Goal: Information Seeking & Learning: Check status

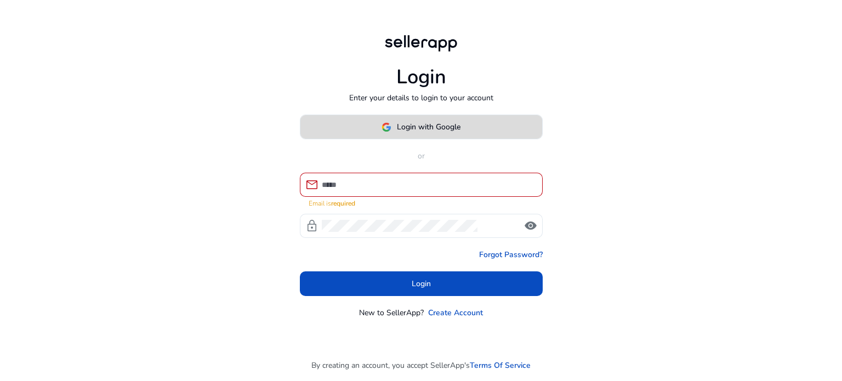
click at [415, 133] on span "Login with Google" at bounding box center [429, 127] width 64 height 12
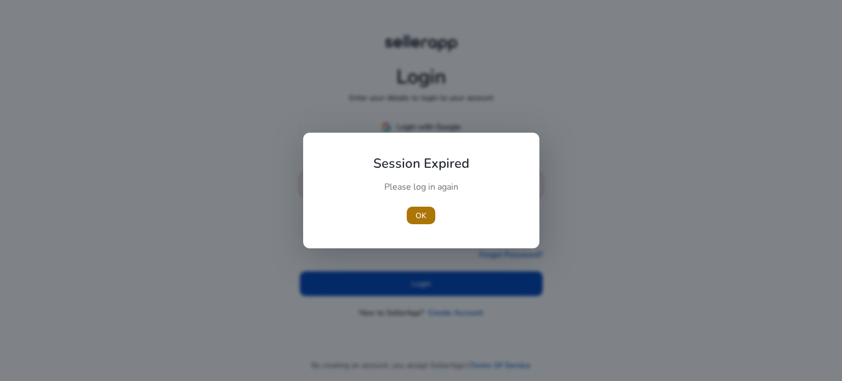
click at [426, 215] on span "OK" at bounding box center [421, 216] width 11 height 12
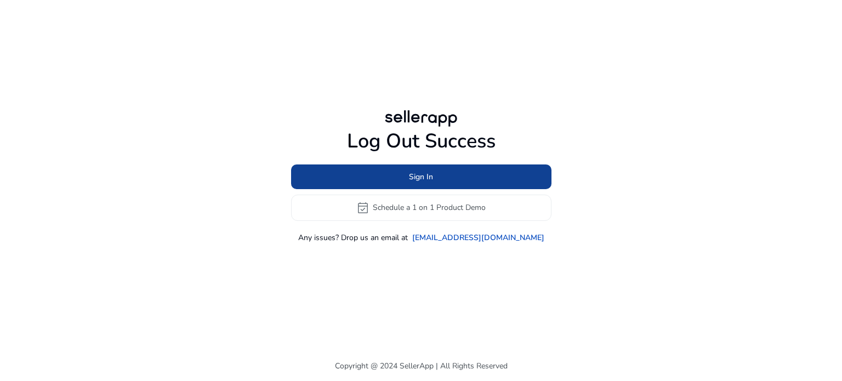
click at [377, 179] on span at bounding box center [421, 176] width 260 height 26
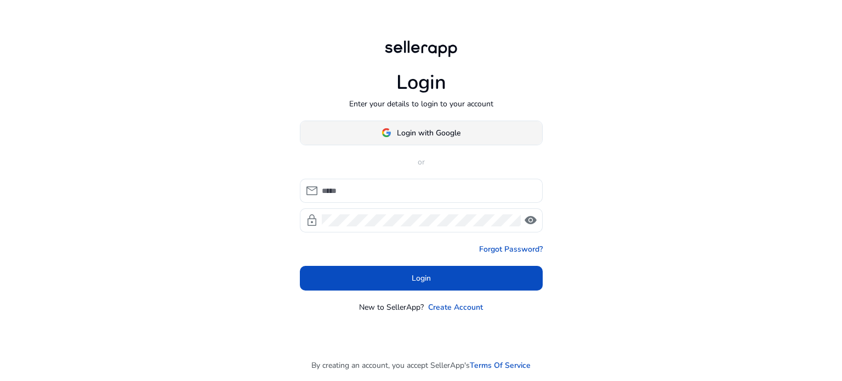
click at [401, 129] on span "Login with Google" at bounding box center [429, 133] width 64 height 12
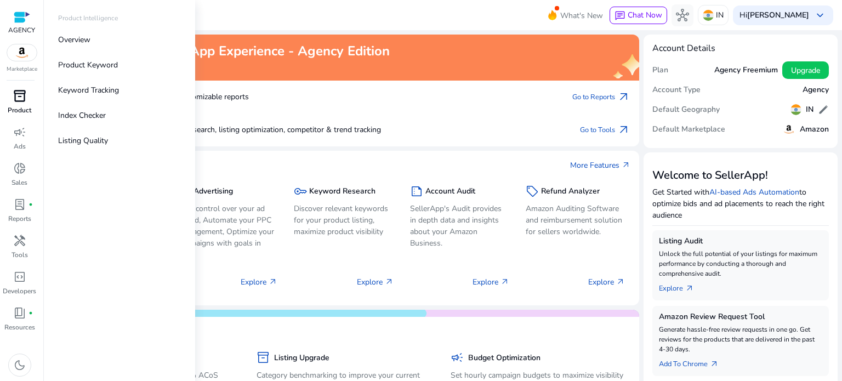
click at [15, 96] on span "inventory_2" at bounding box center [19, 95] width 13 height 13
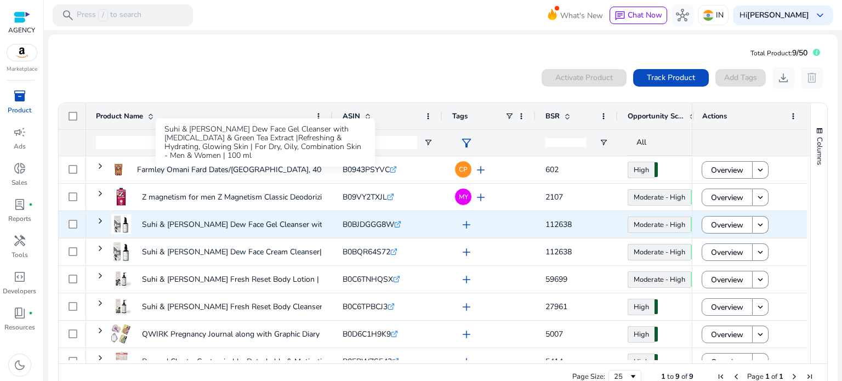
scroll to position [42, 0]
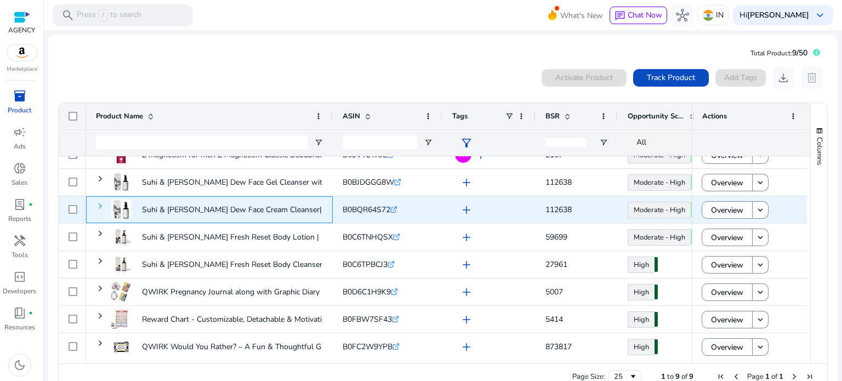
click at [98, 203] on span at bounding box center [100, 206] width 9 height 9
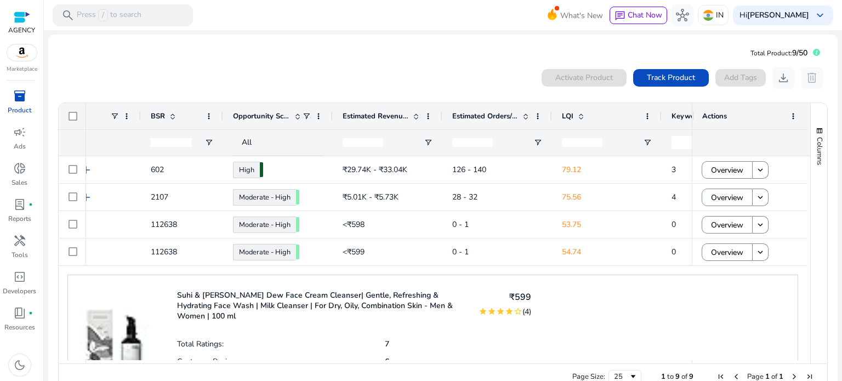
scroll to position [0, 435]
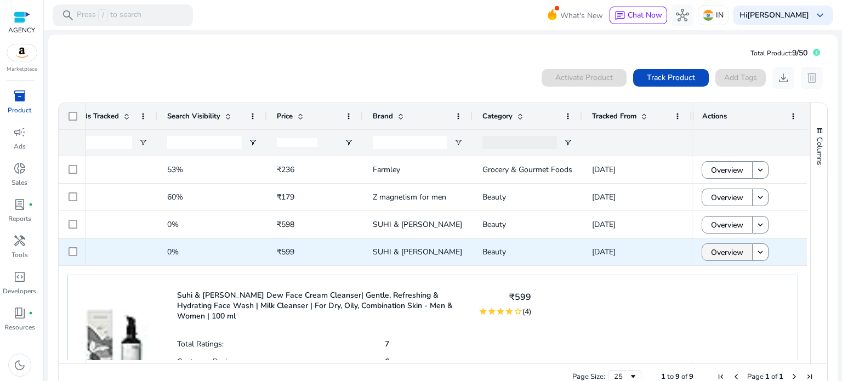
click at [720, 251] on span "Overview" at bounding box center [727, 252] width 32 height 22
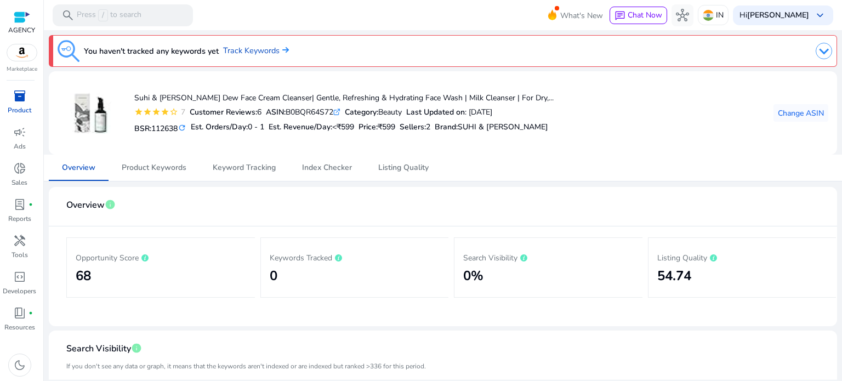
click at [13, 104] on div "inventory_2" at bounding box center [19, 96] width 31 height 18
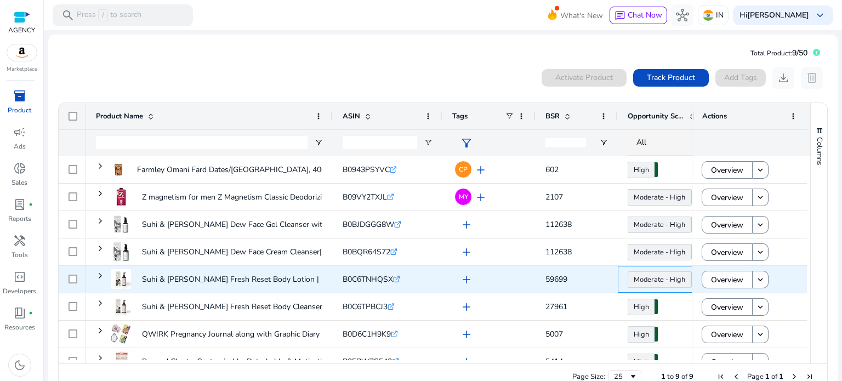
click at [626, 285] on div "Moderate - High 69.50" at bounding box center [673, 279] width 110 height 27
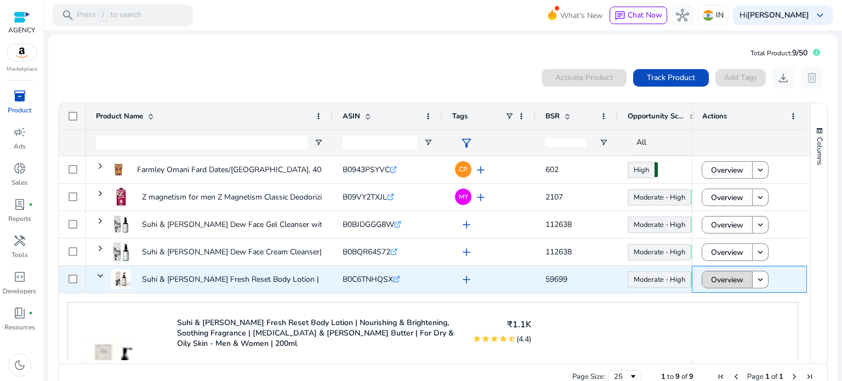
click at [711, 281] on span "Overview" at bounding box center [727, 280] width 32 height 22
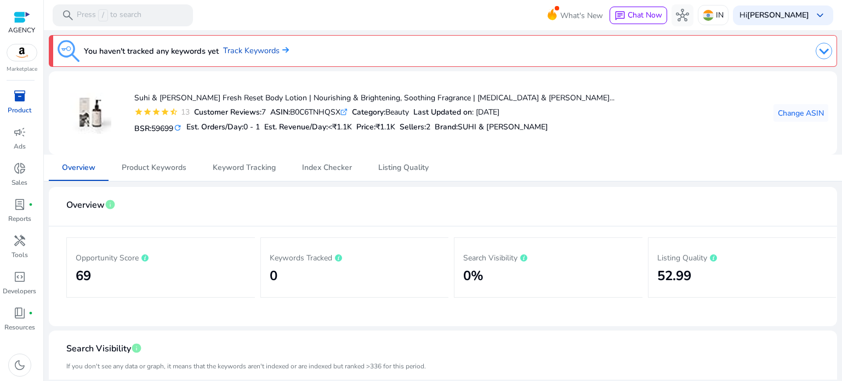
drag, startPoint x: 23, startPoint y: 17, endPoint x: 19, endPoint y: 100, distance: 83.4
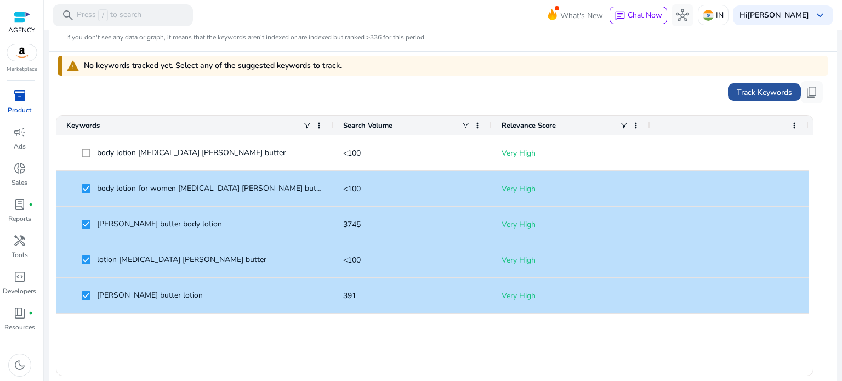
click at [746, 93] on span "Track Keywords" at bounding box center [764, 93] width 55 height 12
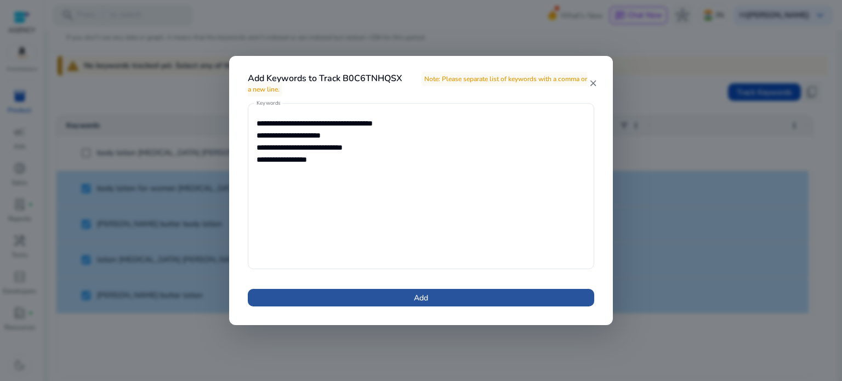
click at [432, 298] on span at bounding box center [421, 298] width 347 height 26
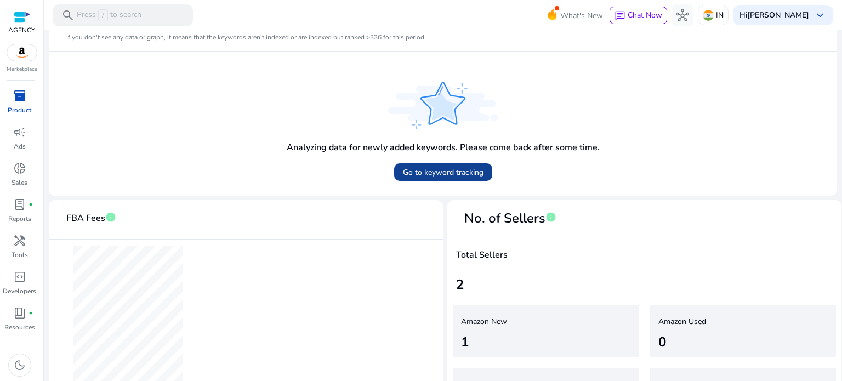
scroll to position [377, 0]
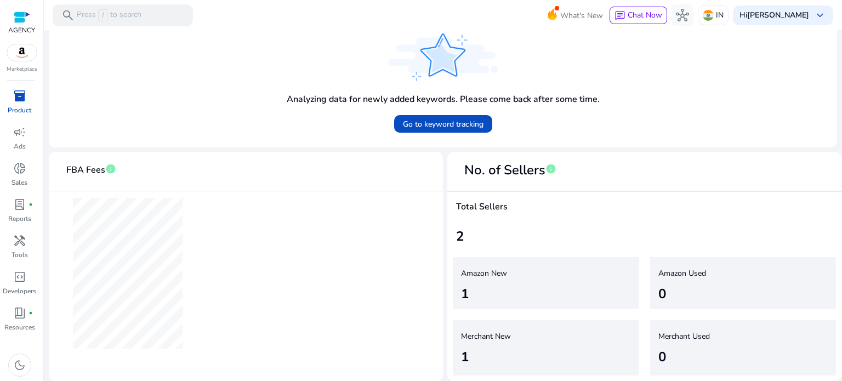
click at [457, 239] on div "2" at bounding box center [644, 236] width 377 height 20
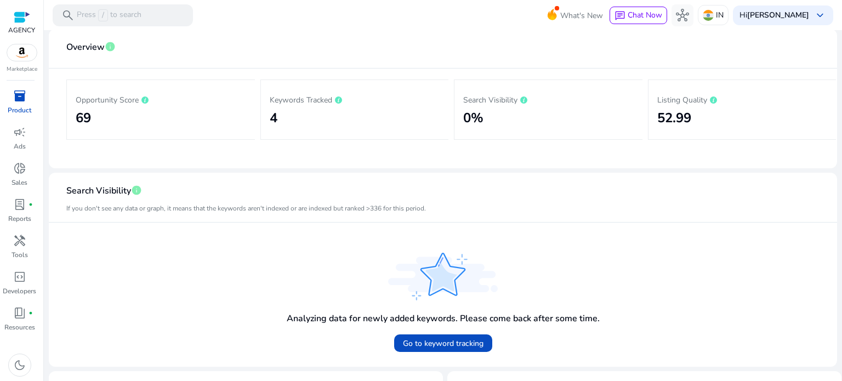
scroll to position [103, 0]
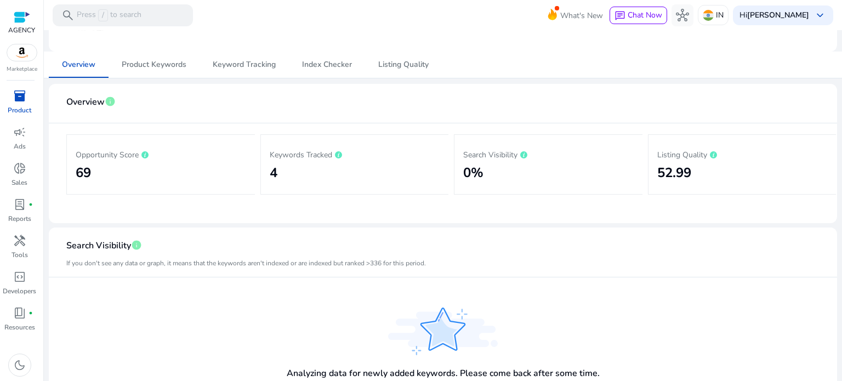
click at [112, 151] on p "Opportunity Score" at bounding box center [161, 154] width 171 height 13
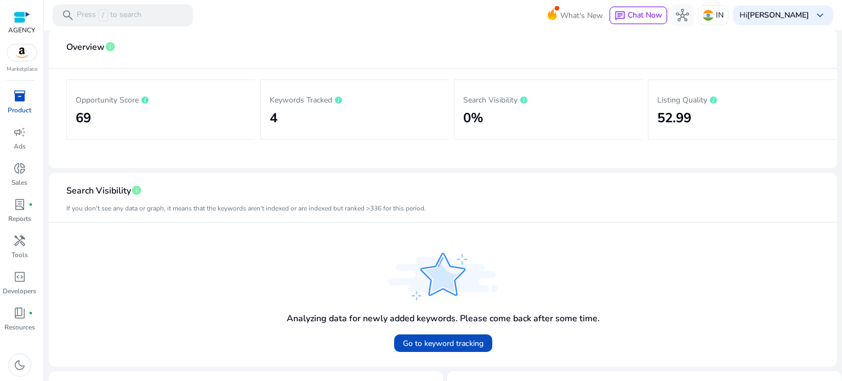
scroll to position [0, 0]
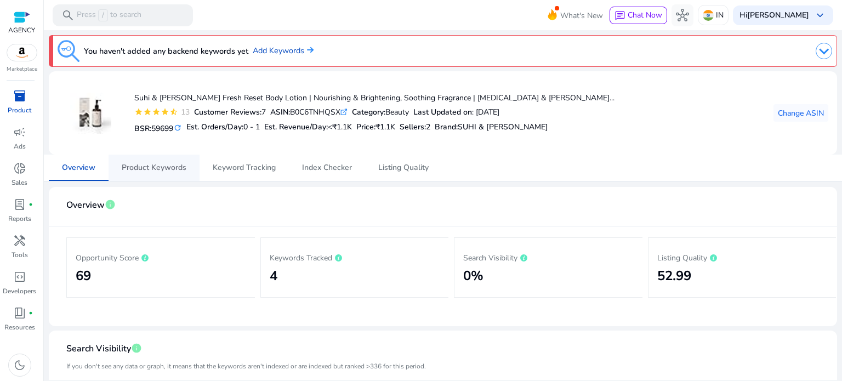
click at [158, 157] on span "Product Keywords" at bounding box center [154, 168] width 65 height 26
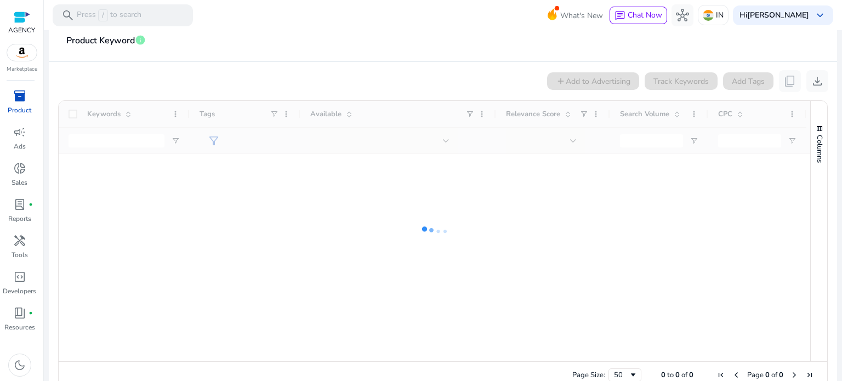
scroll to position [186, 0]
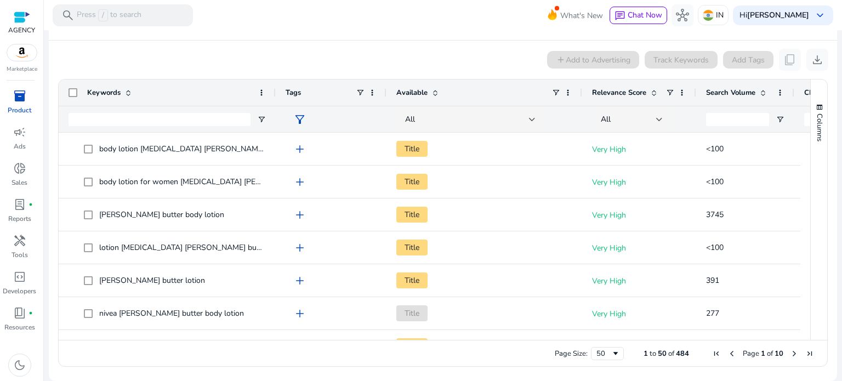
drag, startPoint x: 187, startPoint y: 86, endPoint x: 273, endPoint y: 92, distance: 86.3
click at [273, 92] on div at bounding box center [275, 93] width 4 height 26
drag, startPoint x: 801, startPoint y: 89, endPoint x: 710, endPoint y: 89, distance: 91.6
drag, startPoint x: 780, startPoint y: 87, endPoint x: 702, endPoint y: 92, distance: 78.6
click at [706, 87] on div "CPC" at bounding box center [745, 93] width 78 height 26
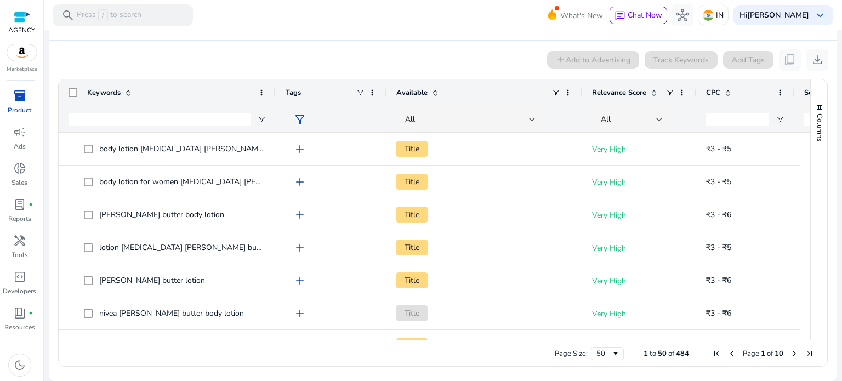
click at [806, 350] on span "Last Page" at bounding box center [810, 353] width 9 height 9
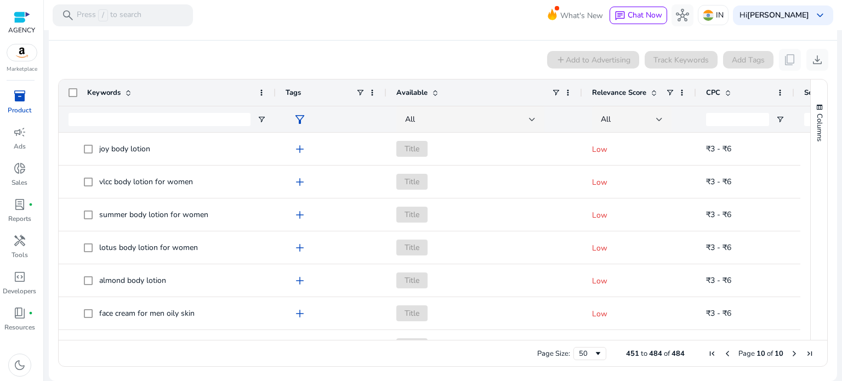
click at [708, 349] on span "First Page" at bounding box center [712, 353] width 9 height 9
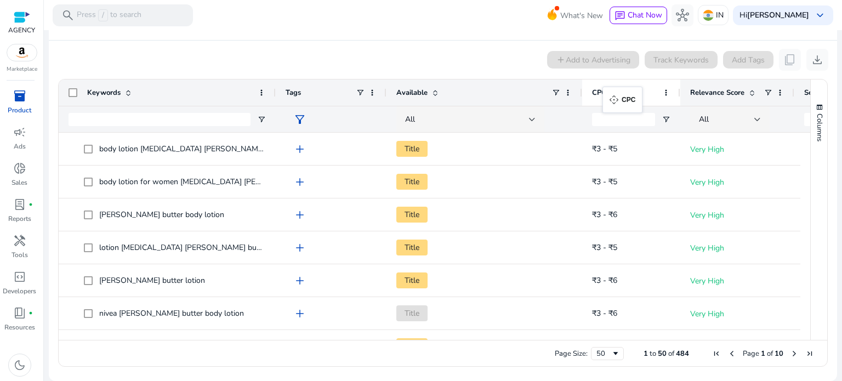
drag, startPoint x: 757, startPoint y: 89, endPoint x: 608, endPoint y: 93, distance: 148.7
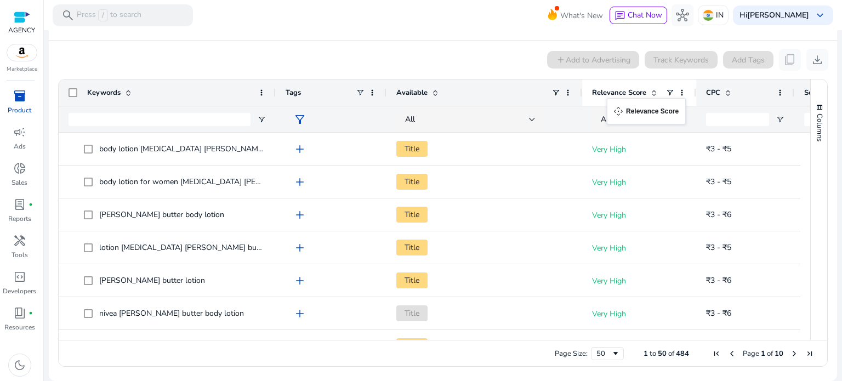
drag, startPoint x: 726, startPoint y: 103, endPoint x: 641, endPoint y: 105, distance: 85.0
click at [805, 119] on input "Search Volume Filter Input" at bounding box center [835, 119] width 63 height 13
click at [732, 114] on input "CPC Filter Input" at bounding box center [737, 119] width 63 height 13
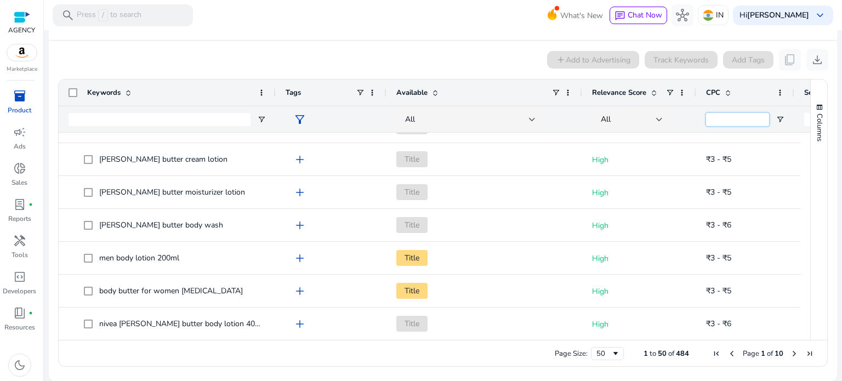
scroll to position [1108, 0]
click at [470, 63] on div "add Add to Advertising Track Keywords Add Tags content_copy download" at bounding box center [443, 60] width 771 height 22
drag, startPoint x: 793, startPoint y: 89, endPoint x: 741, endPoint y: 89, distance: 51.5
click at [741, 89] on div "CPC" at bounding box center [744, 93] width 97 height 26
drag, startPoint x: 792, startPoint y: 92, endPoint x: 750, endPoint y: 85, distance: 42.2
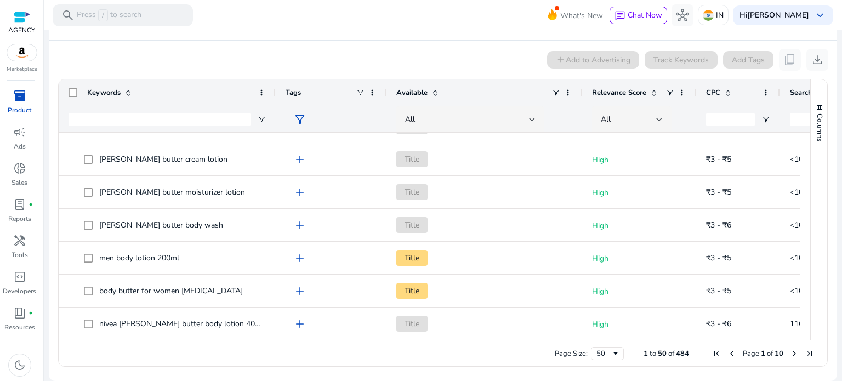
click at [750, 85] on div "CPC" at bounding box center [738, 93] width 84 height 26
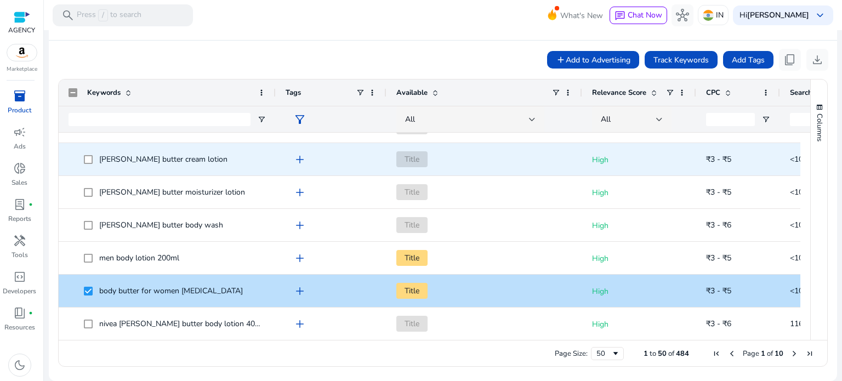
click at [82, 162] on span "shea butter cream lotion" at bounding box center [167, 159] width 197 height 22
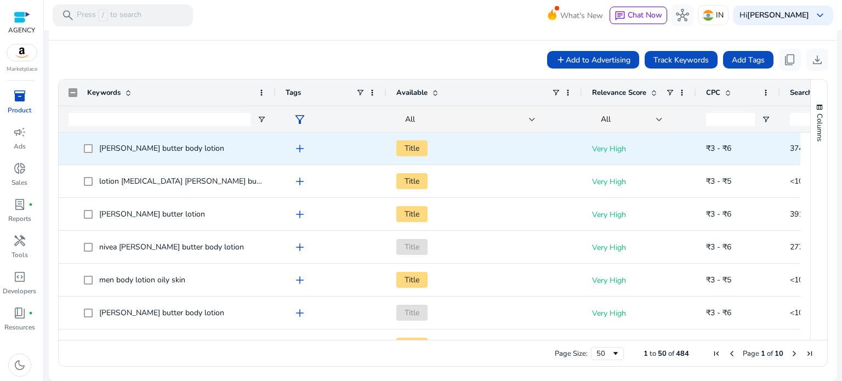
scroll to position [0, 0]
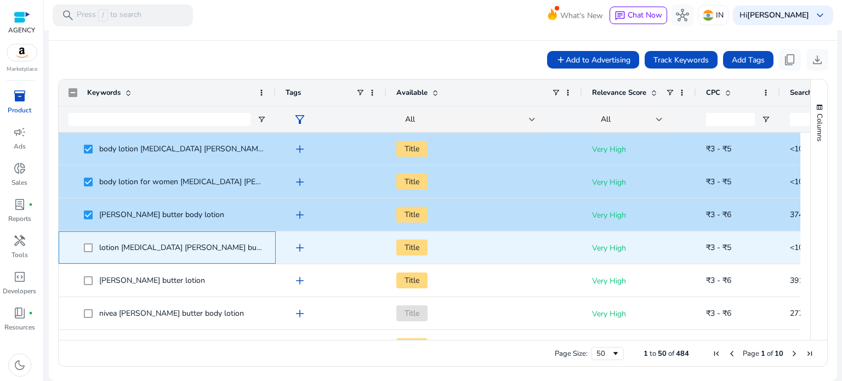
click at [91, 253] on span at bounding box center [91, 247] width 15 height 22
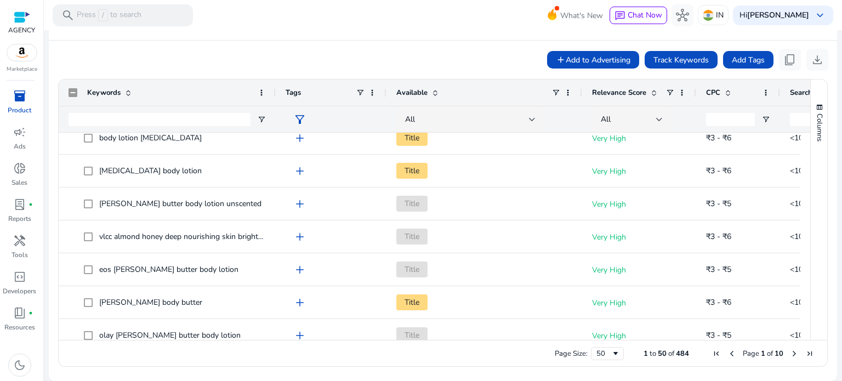
scroll to position [658, 0]
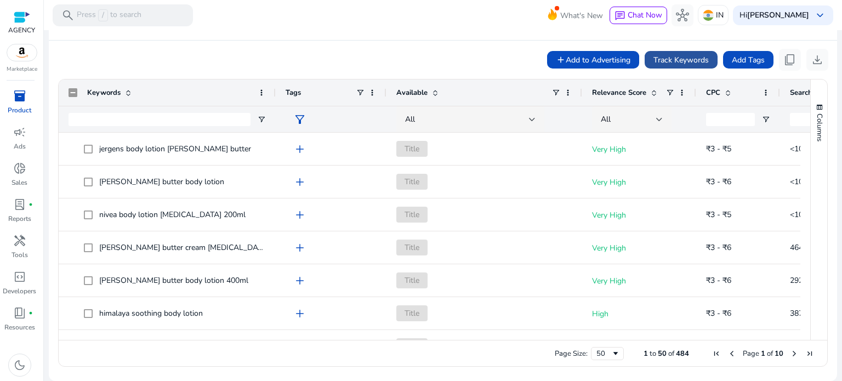
click at [686, 60] on span "Track Keywords" at bounding box center [681, 60] width 55 height 12
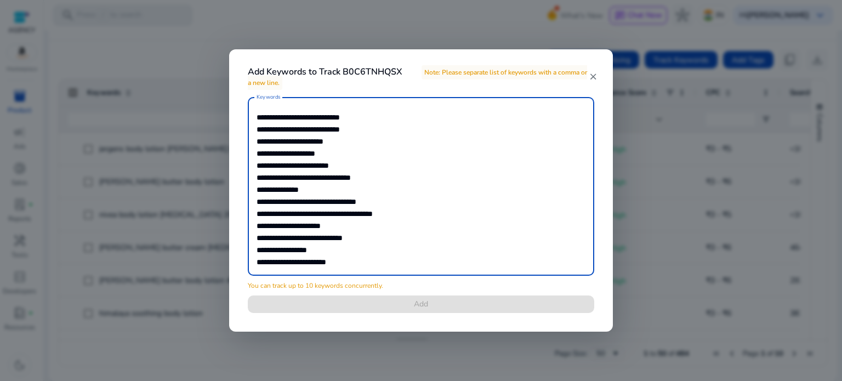
scroll to position [42, 0]
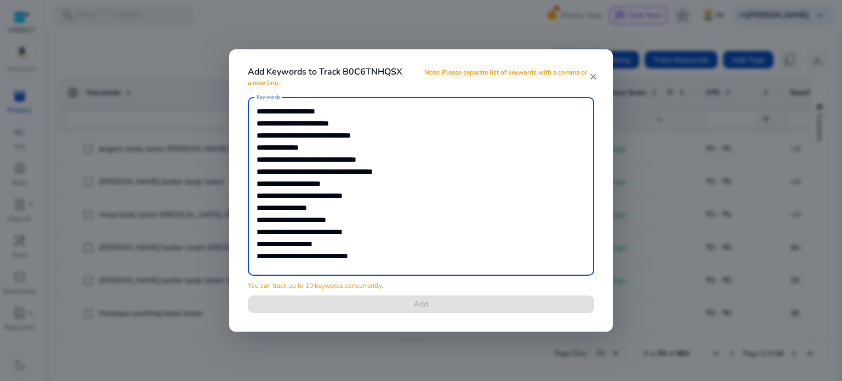
drag, startPoint x: 258, startPoint y: 199, endPoint x: 388, endPoint y: 322, distance: 179.6
click at [388, 322] on div "**********" at bounding box center [421, 211] width 373 height 229
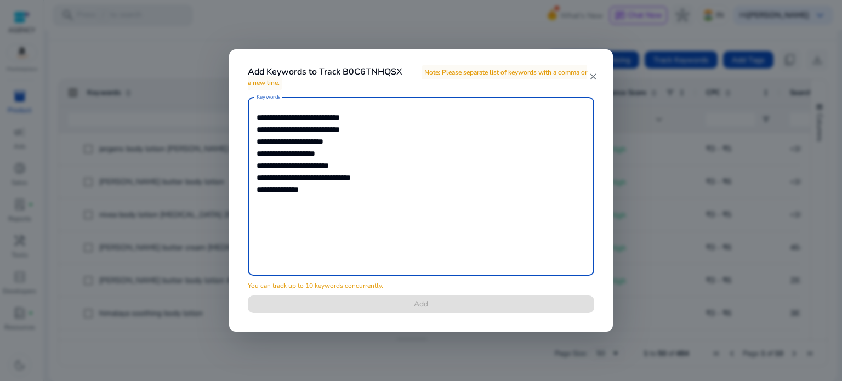
scroll to position [0, 0]
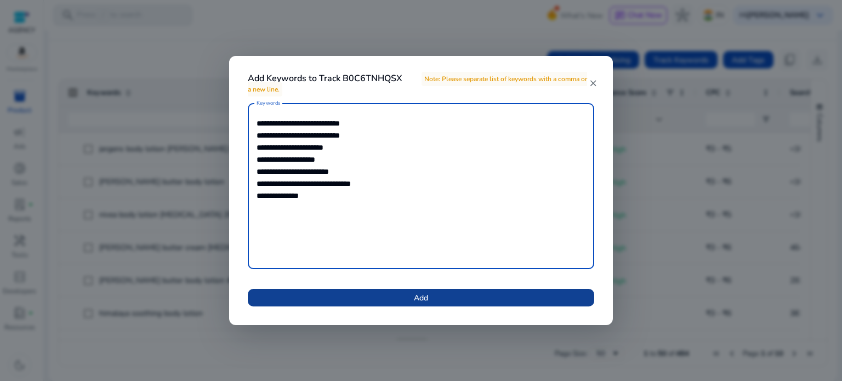
type textarea "**********"
click at [379, 292] on span at bounding box center [421, 298] width 347 height 26
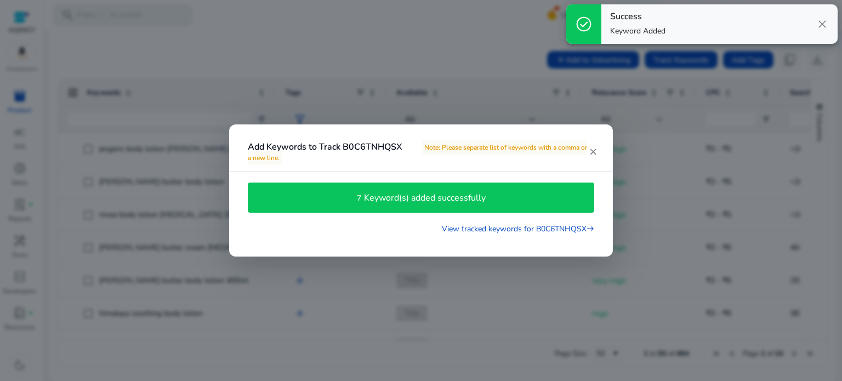
click at [589, 153] on mat-icon "close" at bounding box center [593, 152] width 9 height 10
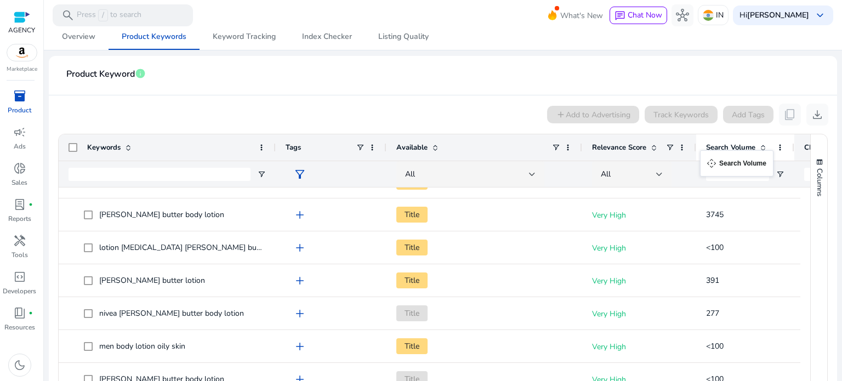
drag, startPoint x: 790, startPoint y: 142, endPoint x: 706, endPoint y: 157, distance: 85.2
click at [815, 144] on div "Columns" at bounding box center [819, 264] width 16 height 260
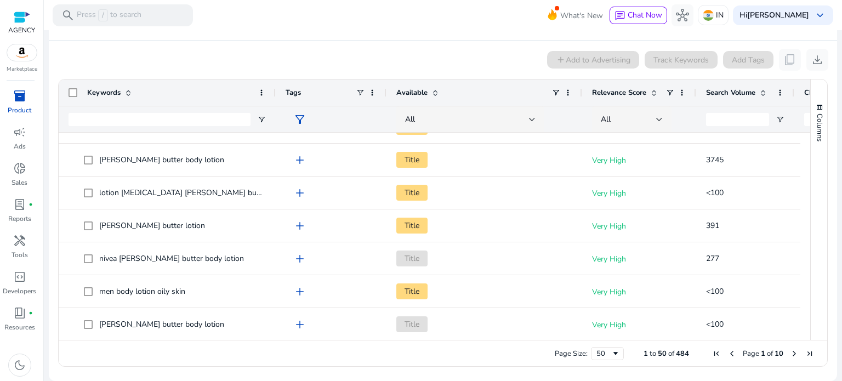
drag, startPoint x: 285, startPoint y: 351, endPoint x: 24, endPoint y: 370, distance: 261.7
click at [5, 370] on mat-sidenav-container "AGENCY Marketplace inventory_2 Product campaign Ads donut_small Sales lab_profi…" at bounding box center [421, 190] width 842 height 381
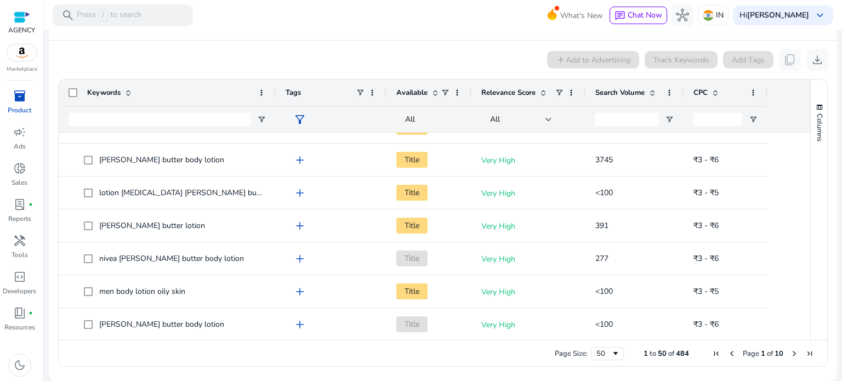
drag, startPoint x: 581, startPoint y: 93, endPoint x: 470, endPoint y: 99, distance: 111.0
click at [470, 99] on div at bounding box center [471, 93] width 4 height 26
click at [785, 92] on div "Keywords Tags Available" at bounding box center [435, 106] width 752 height 53
drag, startPoint x: 785, startPoint y: 92, endPoint x: 751, endPoint y: 94, distance: 34.0
click at [750, 94] on div "Keywords Tags Available" at bounding box center [435, 106] width 752 height 53
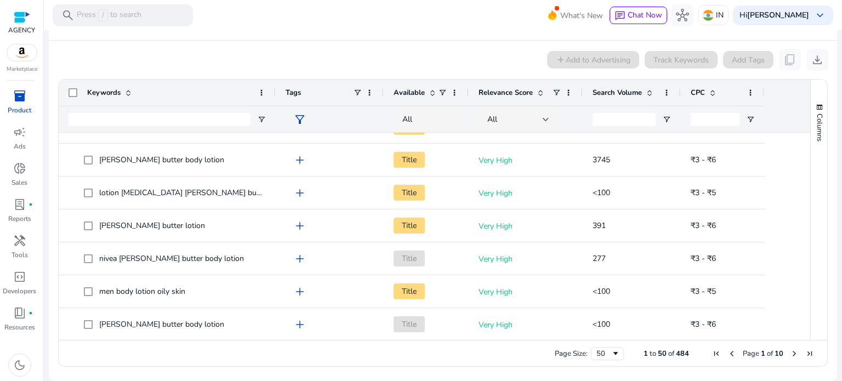
drag, startPoint x: 384, startPoint y: 91, endPoint x: 324, endPoint y: 91, distance: 60.3
click at [324, 91] on div "Tags" at bounding box center [330, 93] width 108 height 26
click at [779, 90] on div "Keywords Tags Available" at bounding box center [435, 106] width 752 height 53
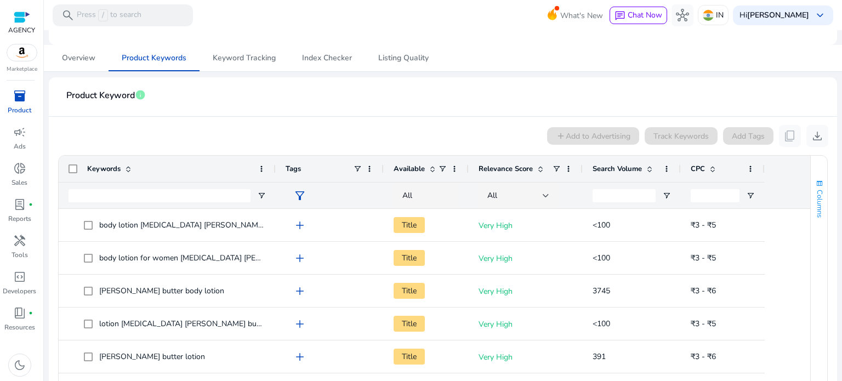
click at [815, 192] on span "Columns" at bounding box center [820, 204] width 10 height 28
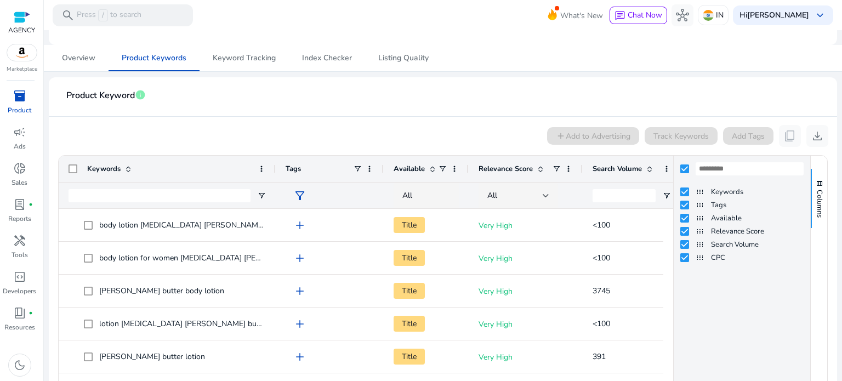
click at [799, 92] on mat-card-header "Product Keyword info" at bounding box center [443, 101] width 771 height 31
click at [297, 57] on link "Index Checker" at bounding box center [327, 58] width 76 height 26
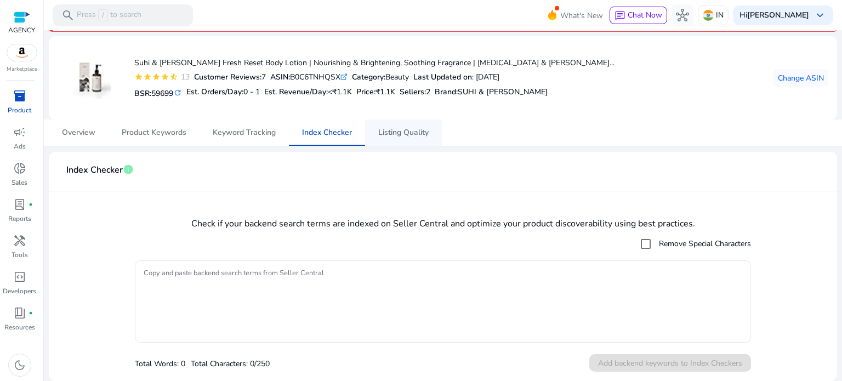
click at [392, 129] on span "Listing Quality" at bounding box center [403, 133] width 50 height 8
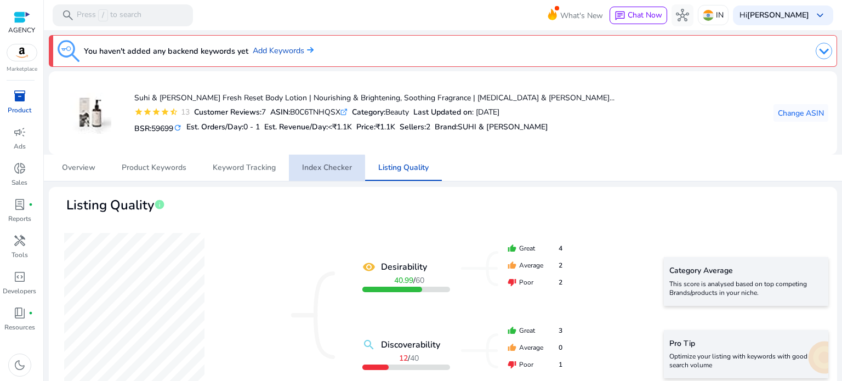
click at [322, 167] on span "Index Checker" at bounding box center [327, 168] width 50 height 8
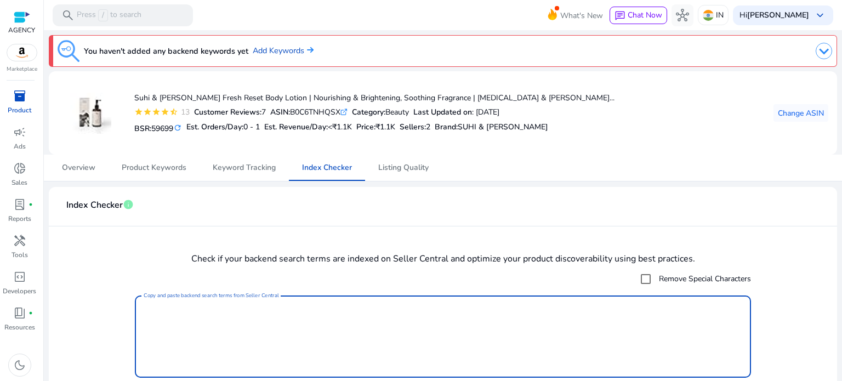
click at [272, 309] on textarea "Copy and paste backend search terms from Seller Central" at bounding box center [443, 336] width 599 height 71
paste textarea "**********"
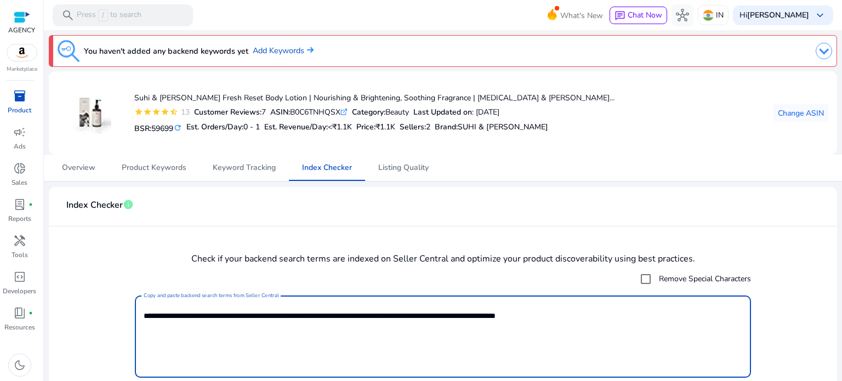
scroll to position [35, 0]
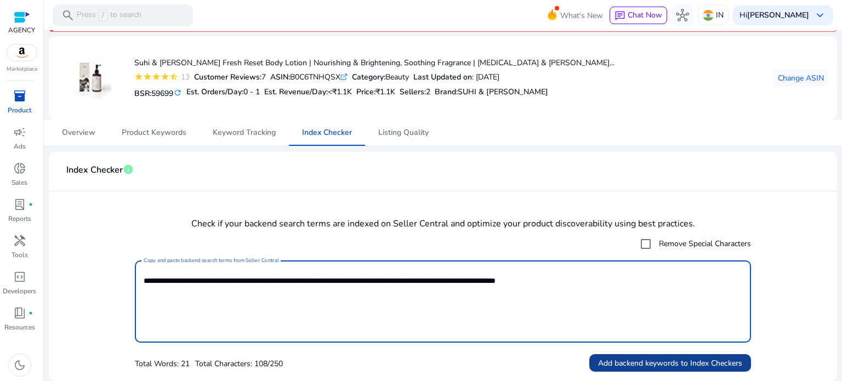
type textarea "**********"
click at [655, 355] on span at bounding box center [670, 363] width 162 height 26
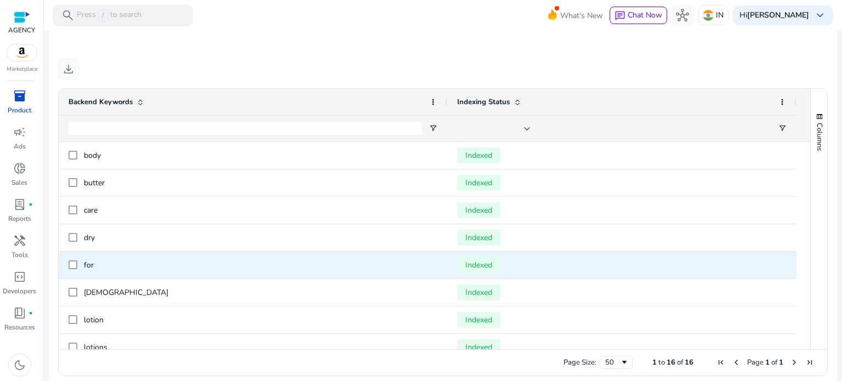
scroll to position [0, 0]
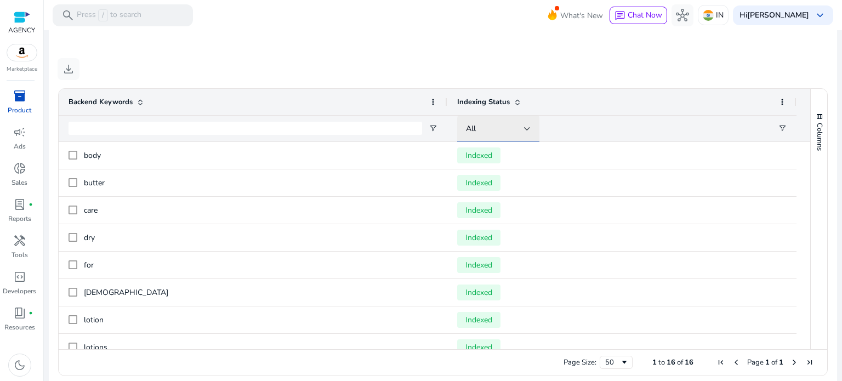
click at [527, 129] on div at bounding box center [527, 129] width 7 height 4
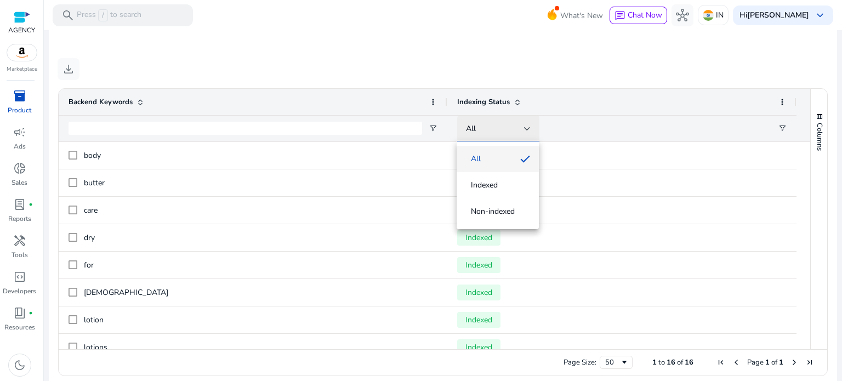
click at [527, 129] on div at bounding box center [421, 190] width 842 height 381
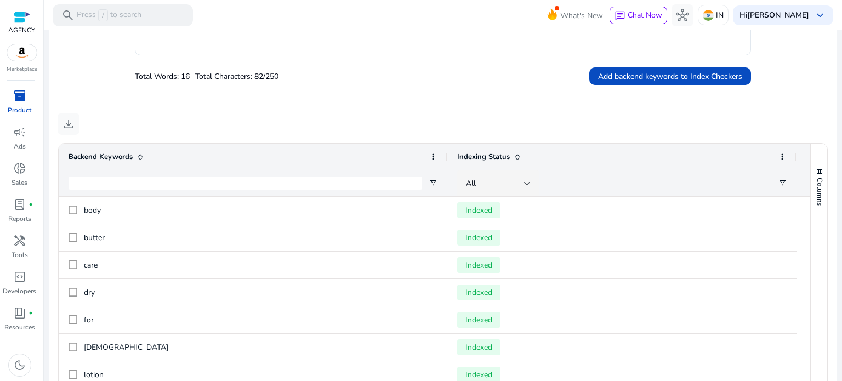
scroll to position [74, 0]
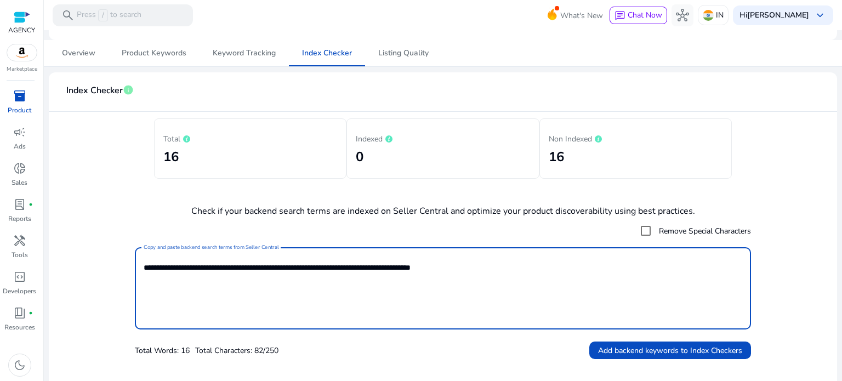
drag, startPoint x: 502, startPoint y: 266, endPoint x: 240, endPoint y: 267, distance: 261.6
click at [240, 267] on textarea "**********" at bounding box center [443, 288] width 599 height 71
click at [311, 311] on textarea "**********" at bounding box center [443, 288] width 599 height 71
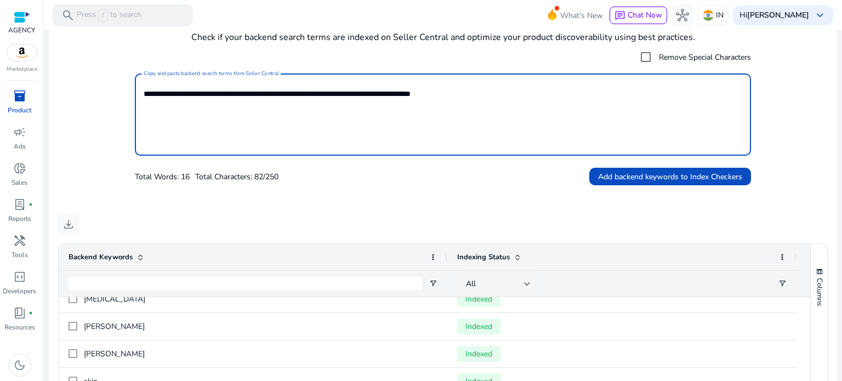
scroll to position [0, 0]
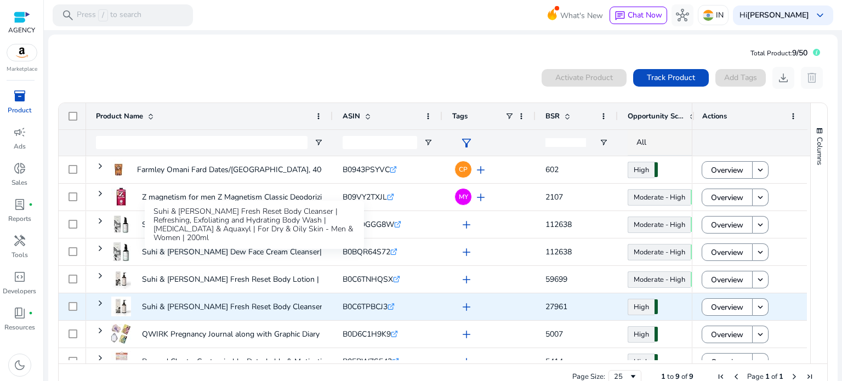
scroll to position [42, 0]
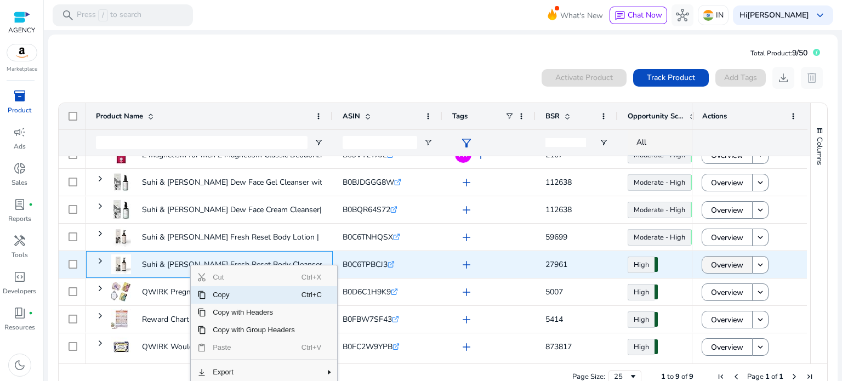
click at [743, 263] on span at bounding box center [727, 265] width 50 height 26
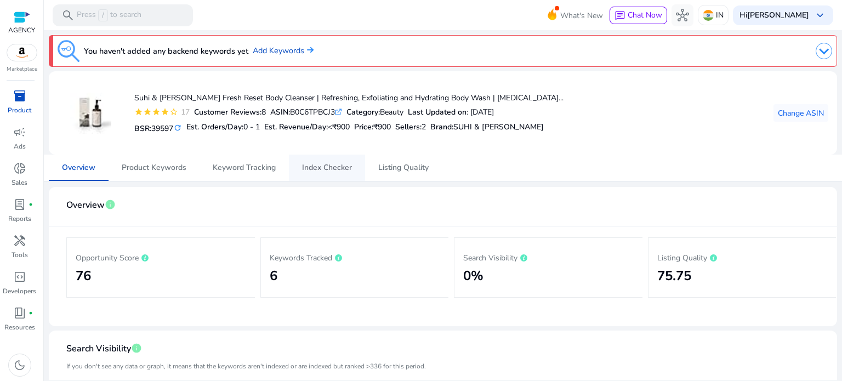
click at [322, 168] on span "Index Checker" at bounding box center [327, 168] width 50 height 8
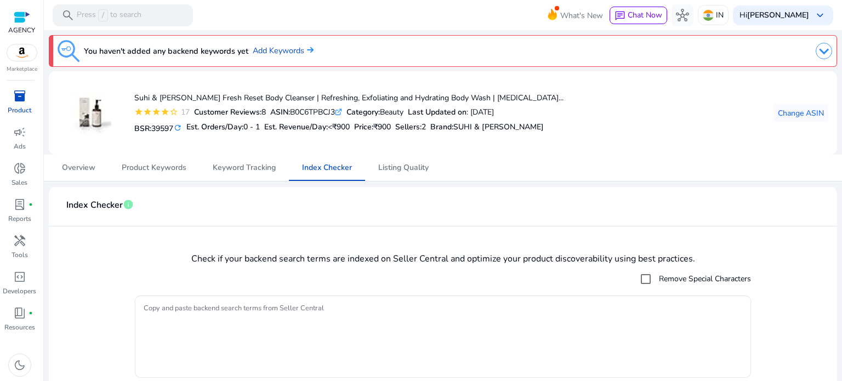
scroll to position [35, 0]
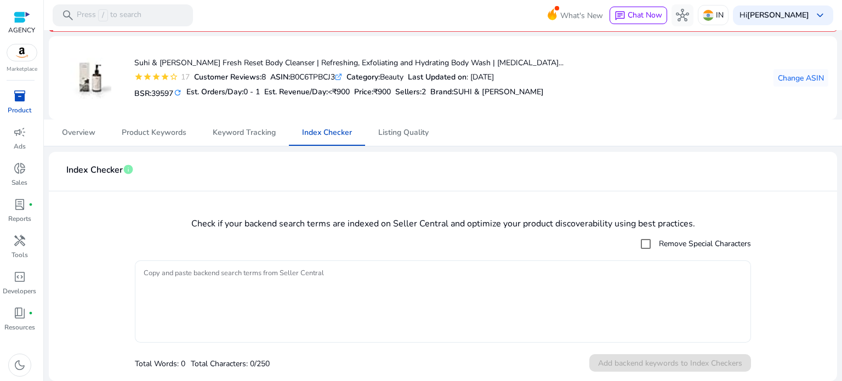
click at [257, 284] on textarea "Copy and paste backend search terms from Seller Central" at bounding box center [443, 301] width 599 height 71
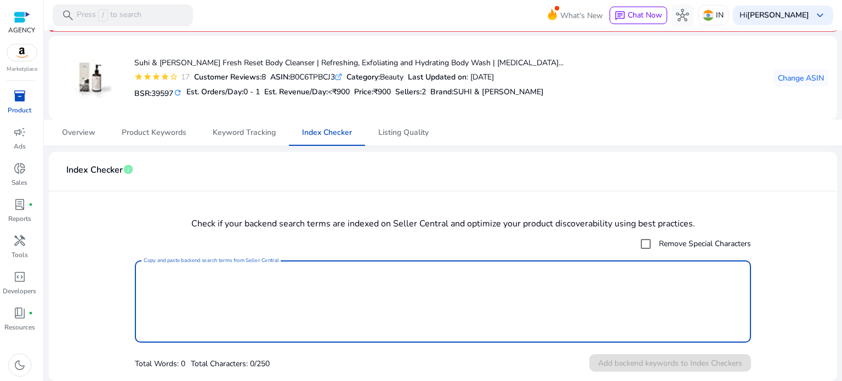
paste textarea "**********"
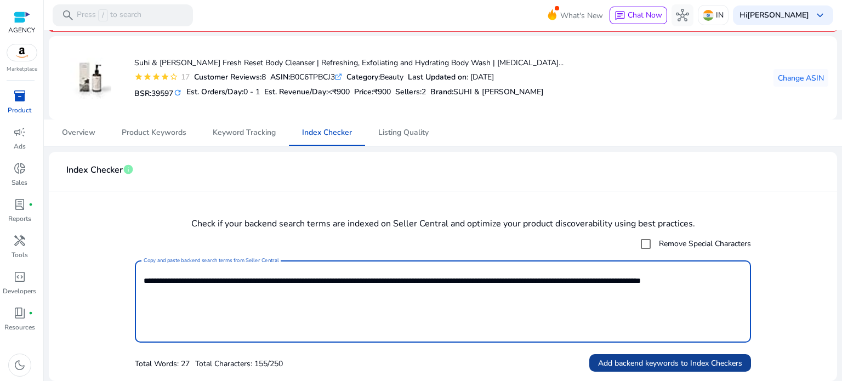
type textarea "**********"
click at [651, 364] on span "Add backend keywords to Index Checkers" at bounding box center [670, 364] width 144 height 12
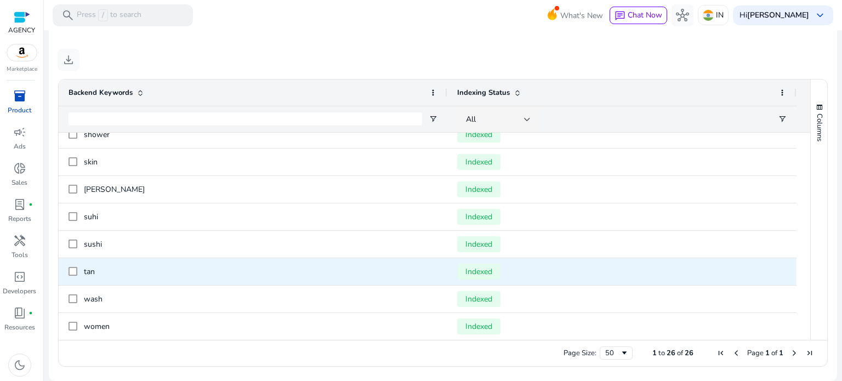
scroll to position [505, 0]
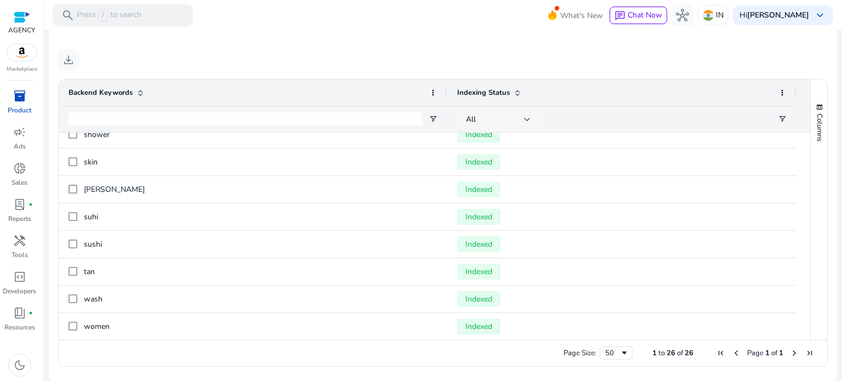
click at [520, 114] on div "All" at bounding box center [495, 120] width 58 height 12
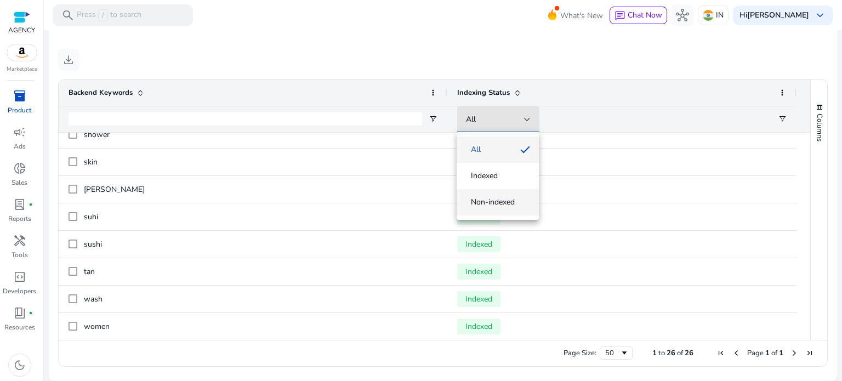
click at [504, 196] on mat-option "Non-indexed" at bounding box center [498, 202] width 82 height 26
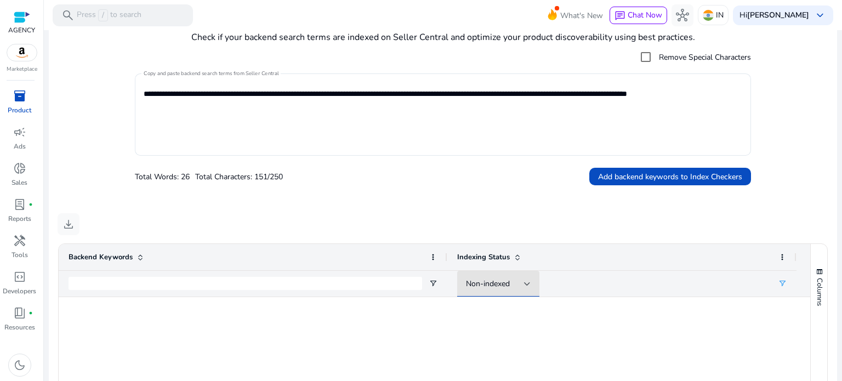
scroll to position [193, 0]
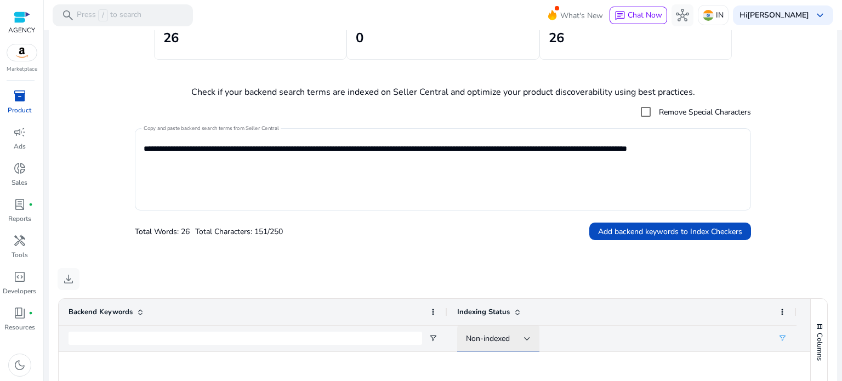
click at [509, 345] on div "Non-indexed" at bounding box center [498, 339] width 65 height 26
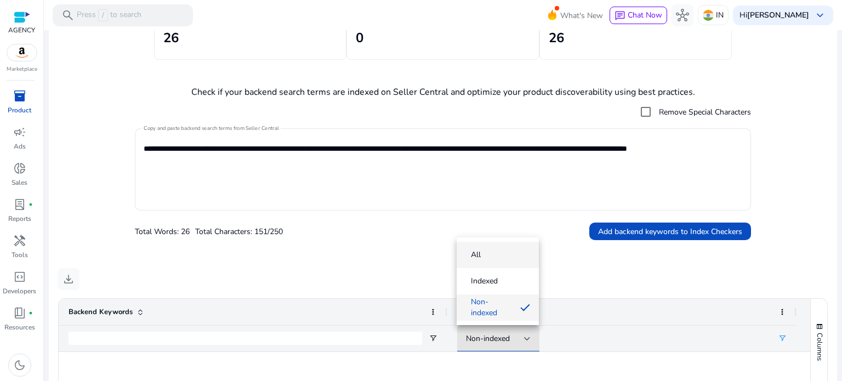
click at [509, 258] on span "All" at bounding box center [498, 255] width 65 height 11
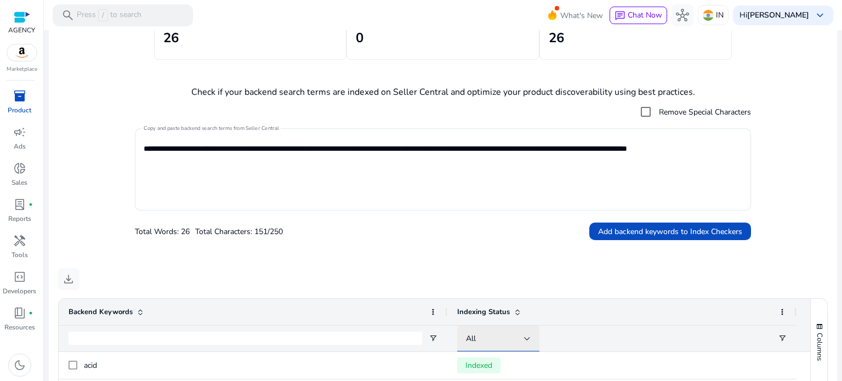
click at [514, 339] on div "All" at bounding box center [495, 339] width 58 height 12
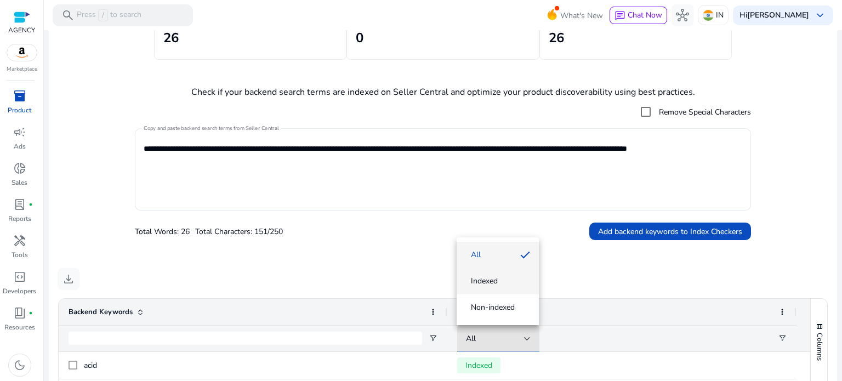
click at [512, 279] on span "Indexed" at bounding box center [498, 281] width 65 height 11
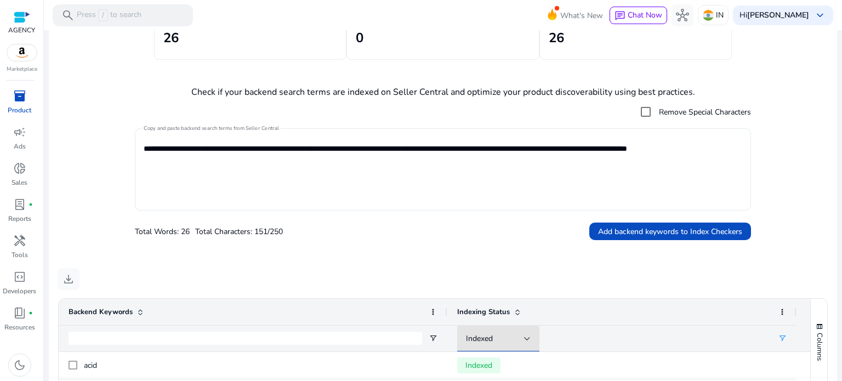
scroll to position [0, 0]
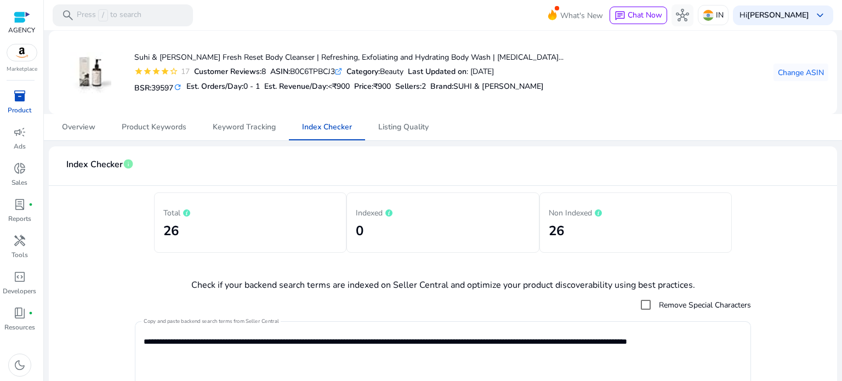
click at [557, 223] on h2 "26" at bounding box center [636, 231] width 174 height 16
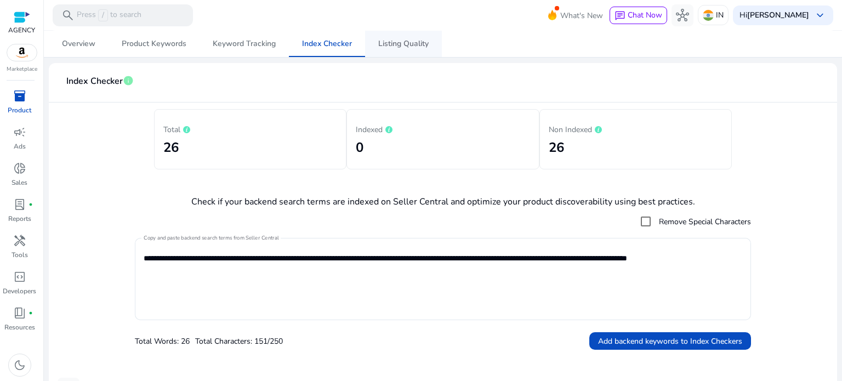
scroll to position [29, 0]
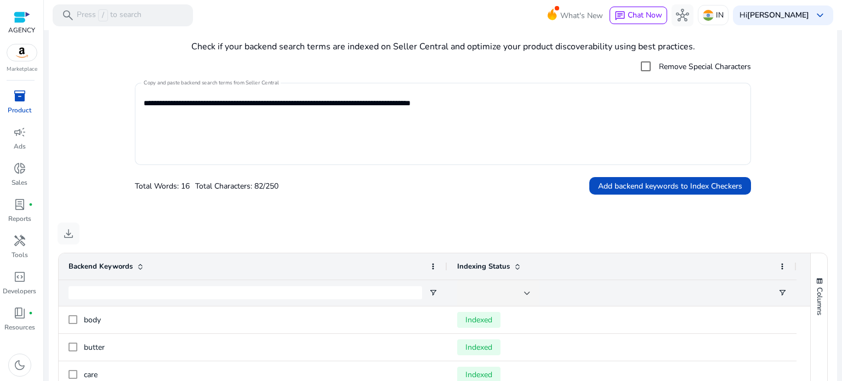
scroll to position [129, 0]
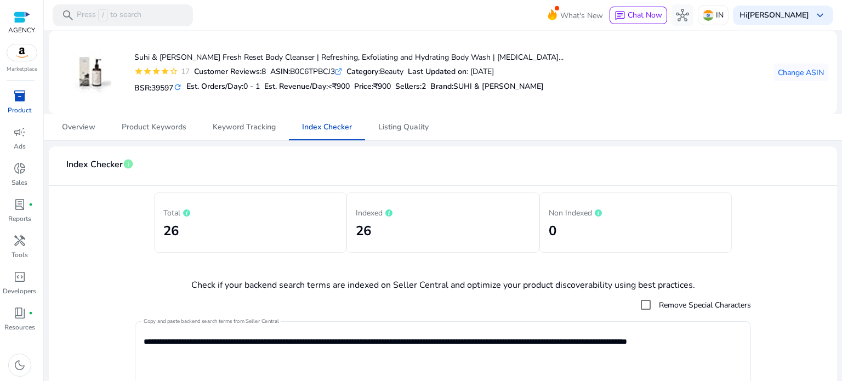
scroll to position [184, 0]
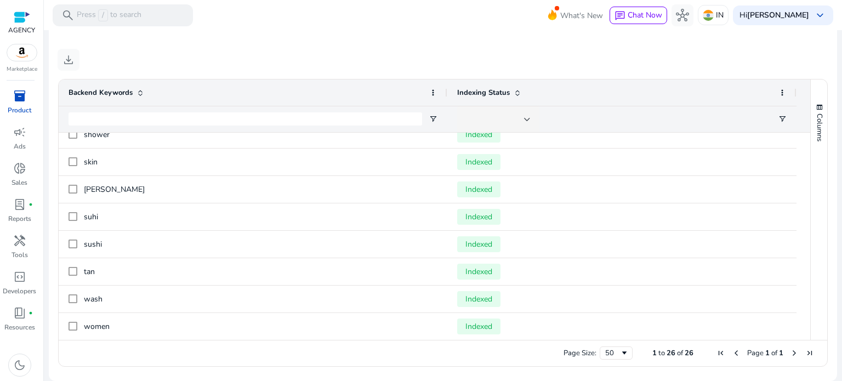
scroll to position [505, 0]
click at [18, 103] on span "inventory_2" at bounding box center [19, 95] width 13 height 13
